Goal: Information Seeking & Learning: Compare options

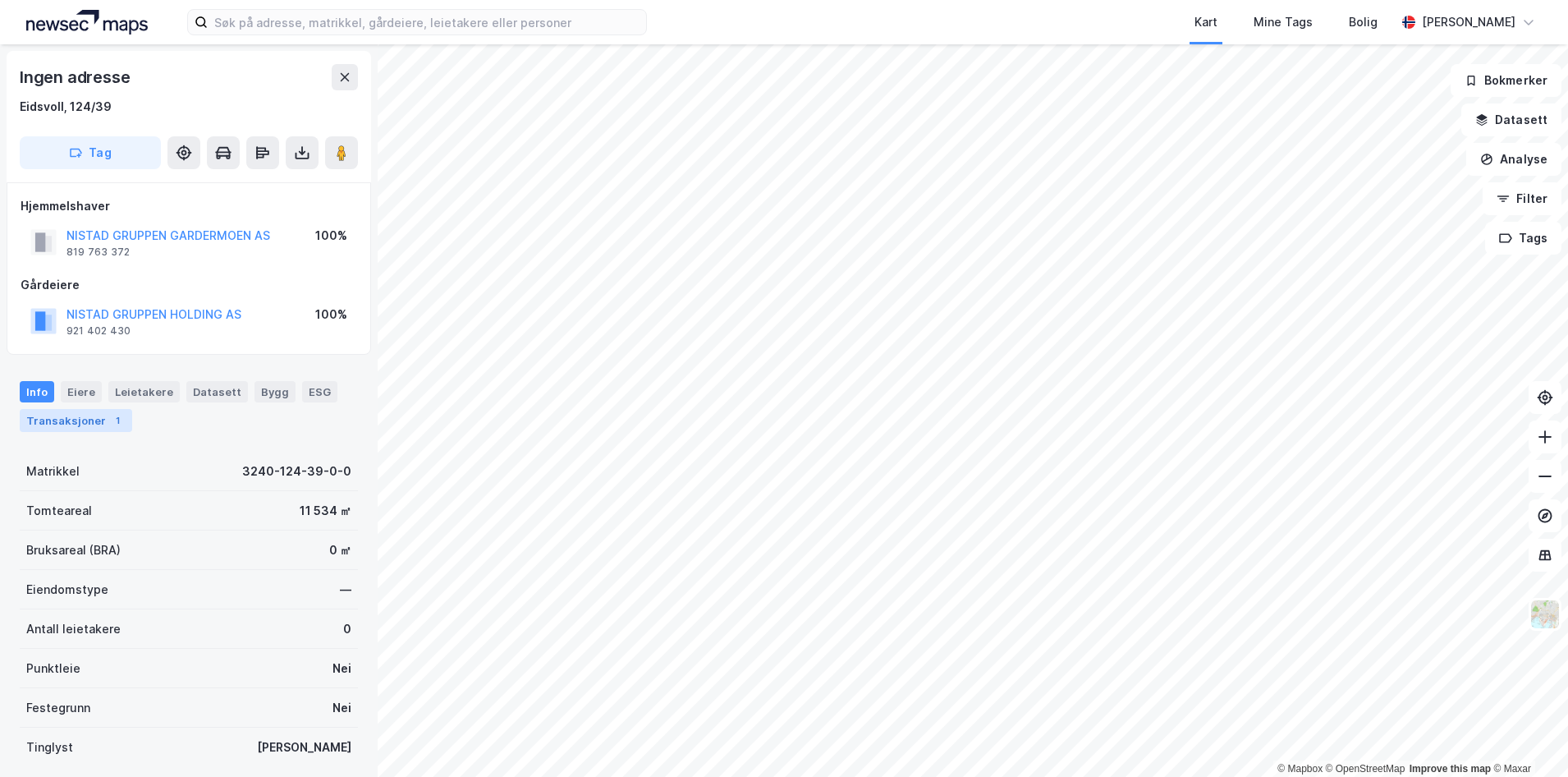
click at [109, 422] on div "1" at bounding box center [117, 420] width 16 height 16
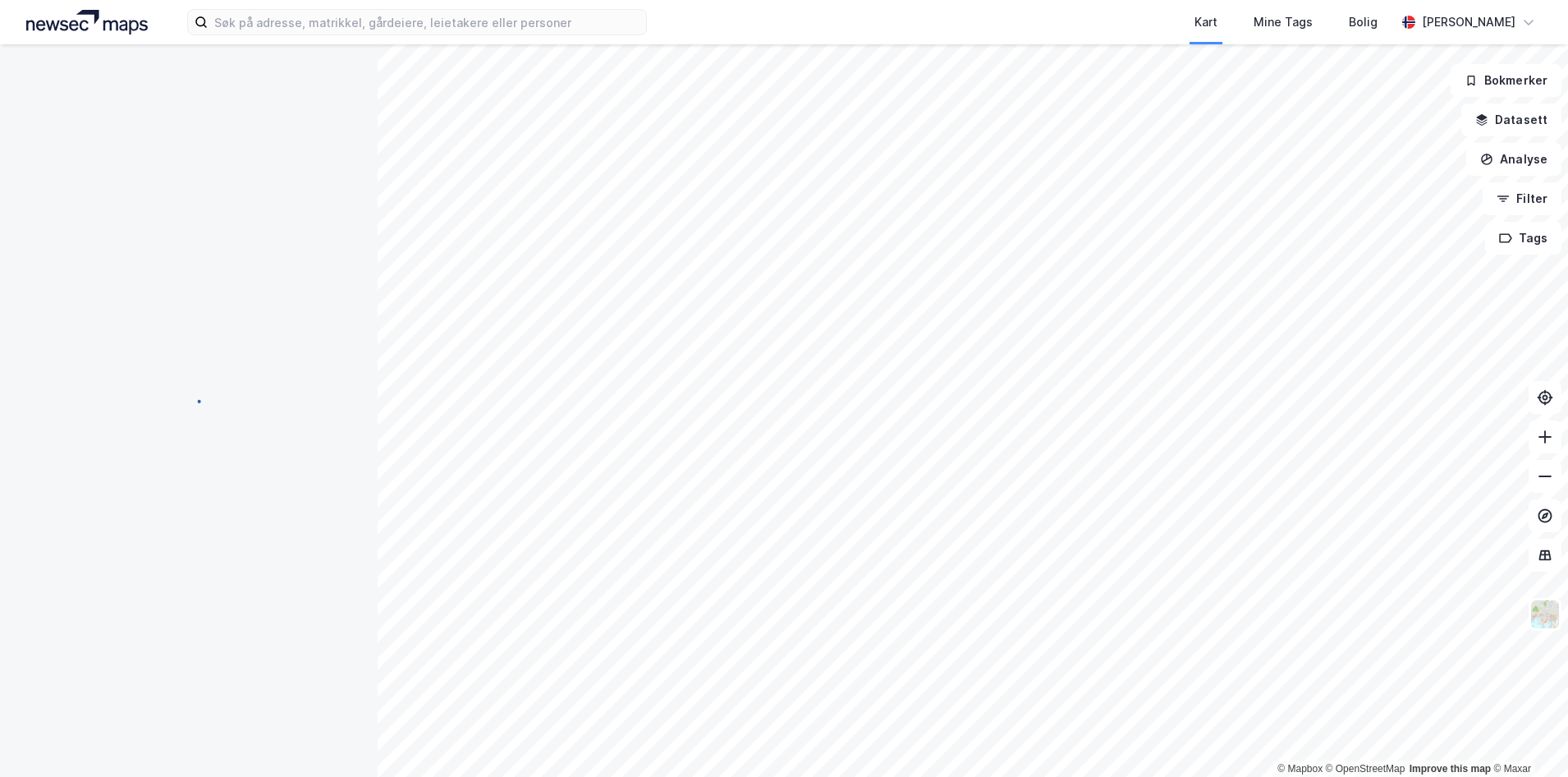
scroll to position [2, 0]
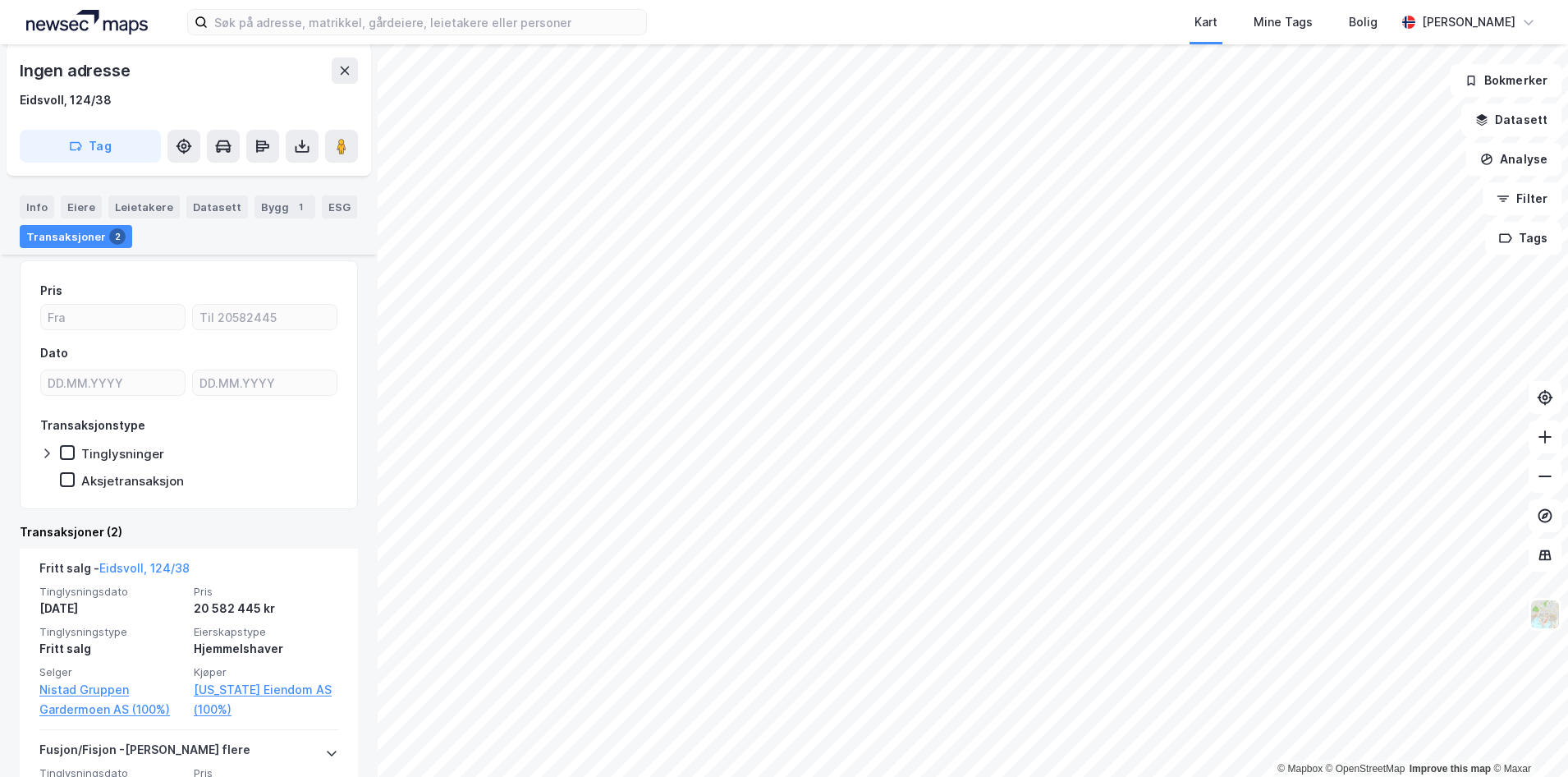
scroll to position [343, 0]
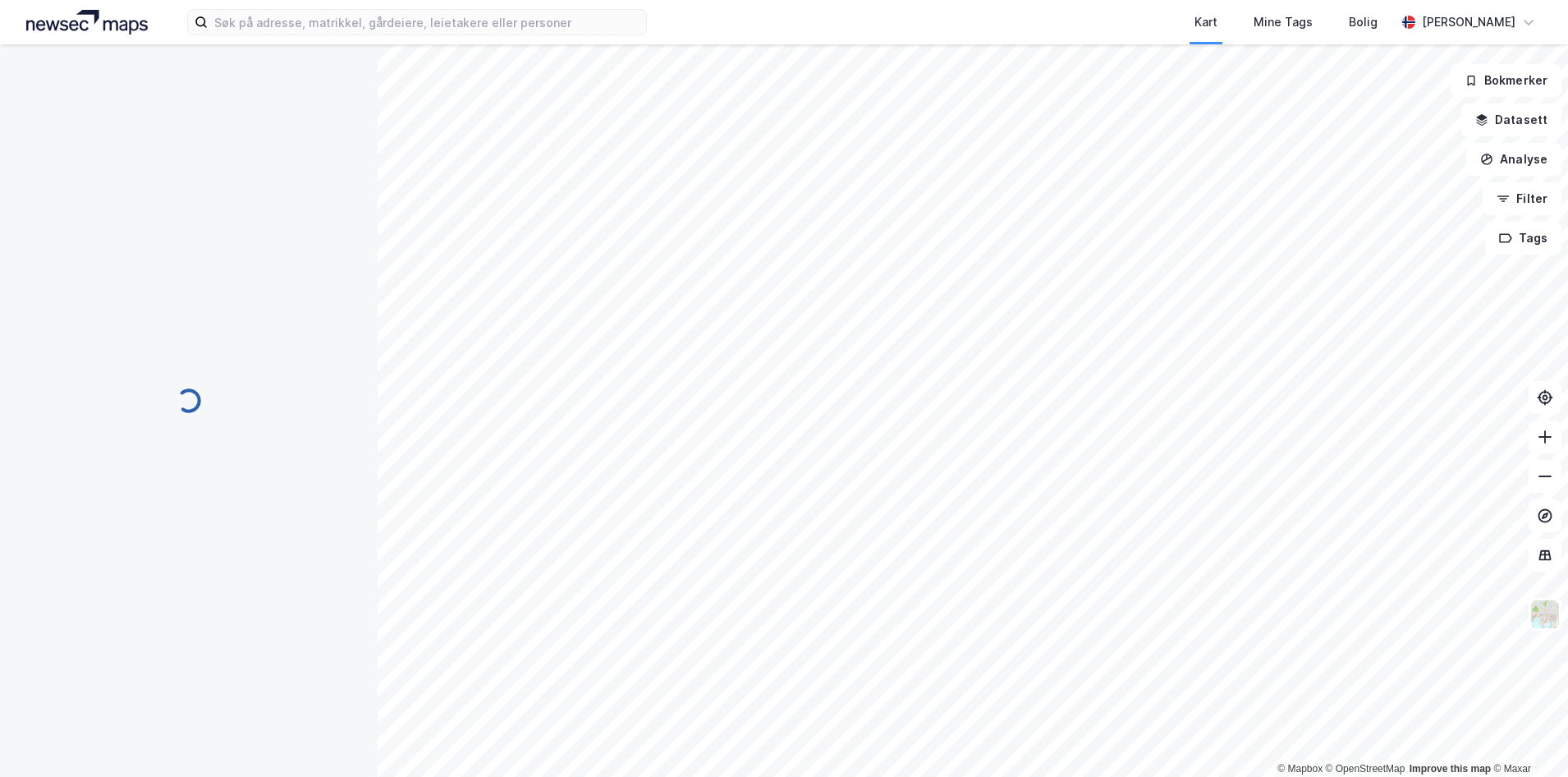
scroll to position [62, 0]
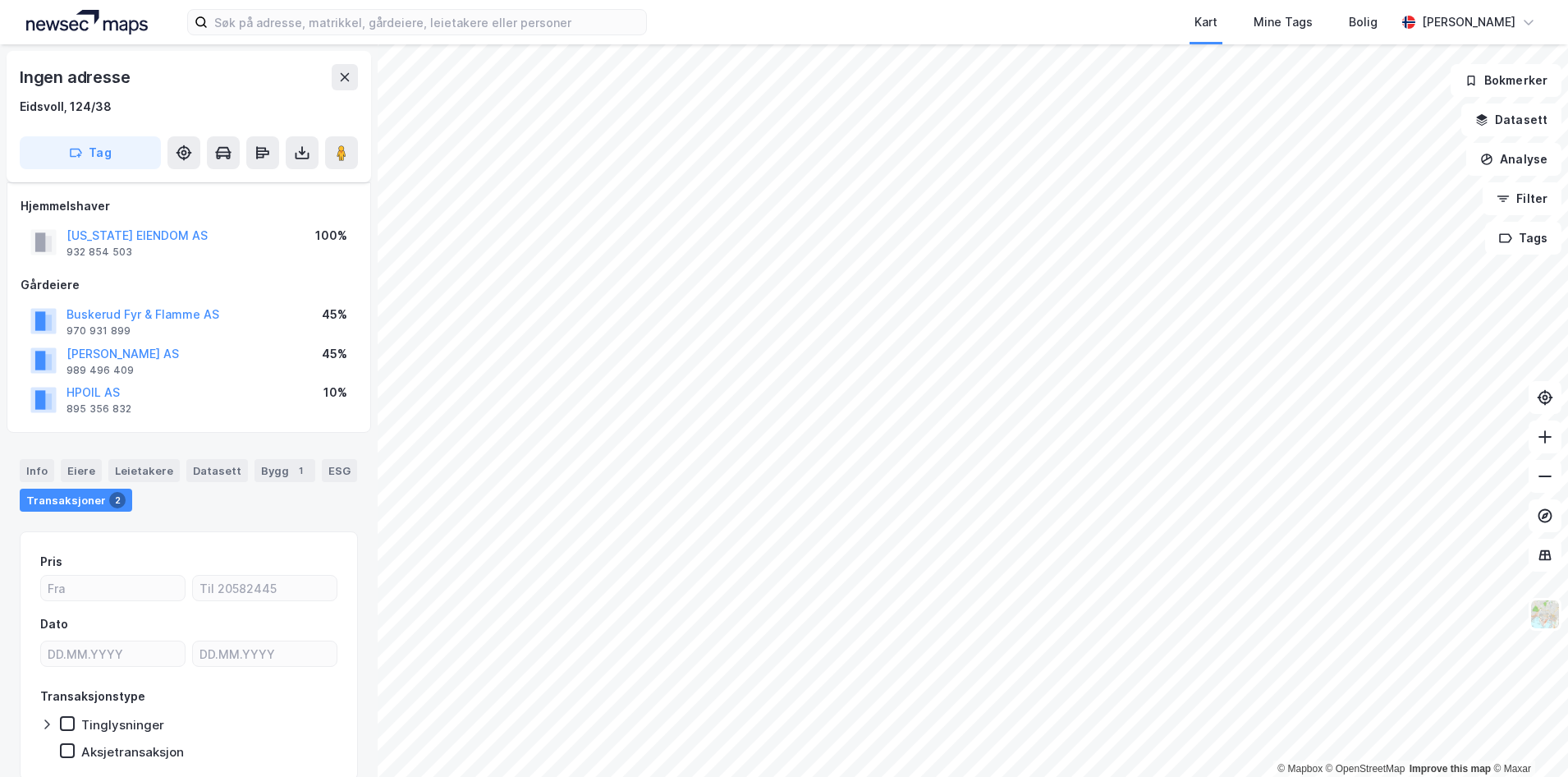
scroll to position [62, 0]
click at [0, 0] on button "HPOIL AS" at bounding box center [0, 0] width 0 height 0
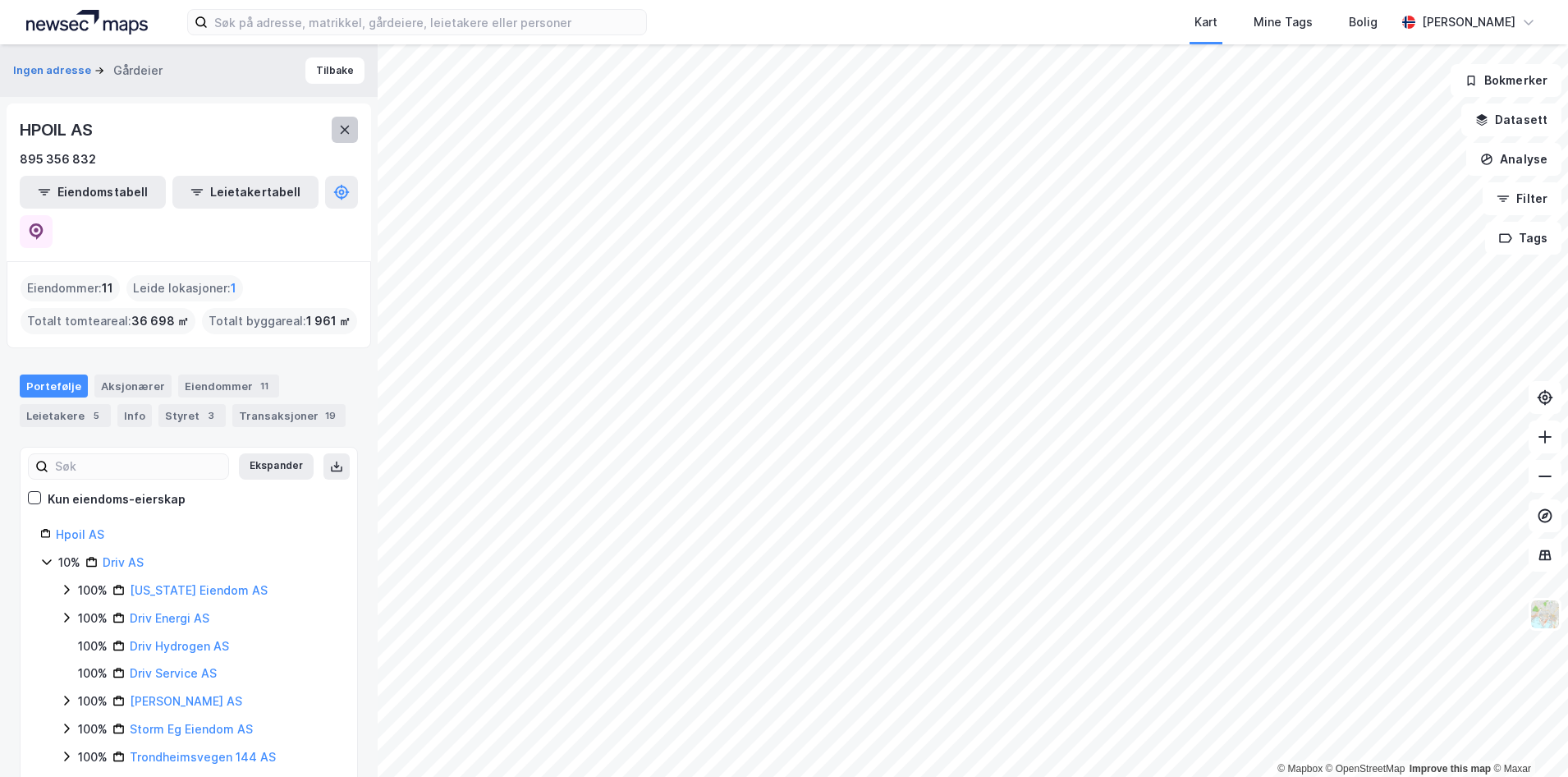
click at [344, 140] on button at bounding box center [344, 129] width 26 height 26
